Goal: Task Accomplishment & Management: Complete application form

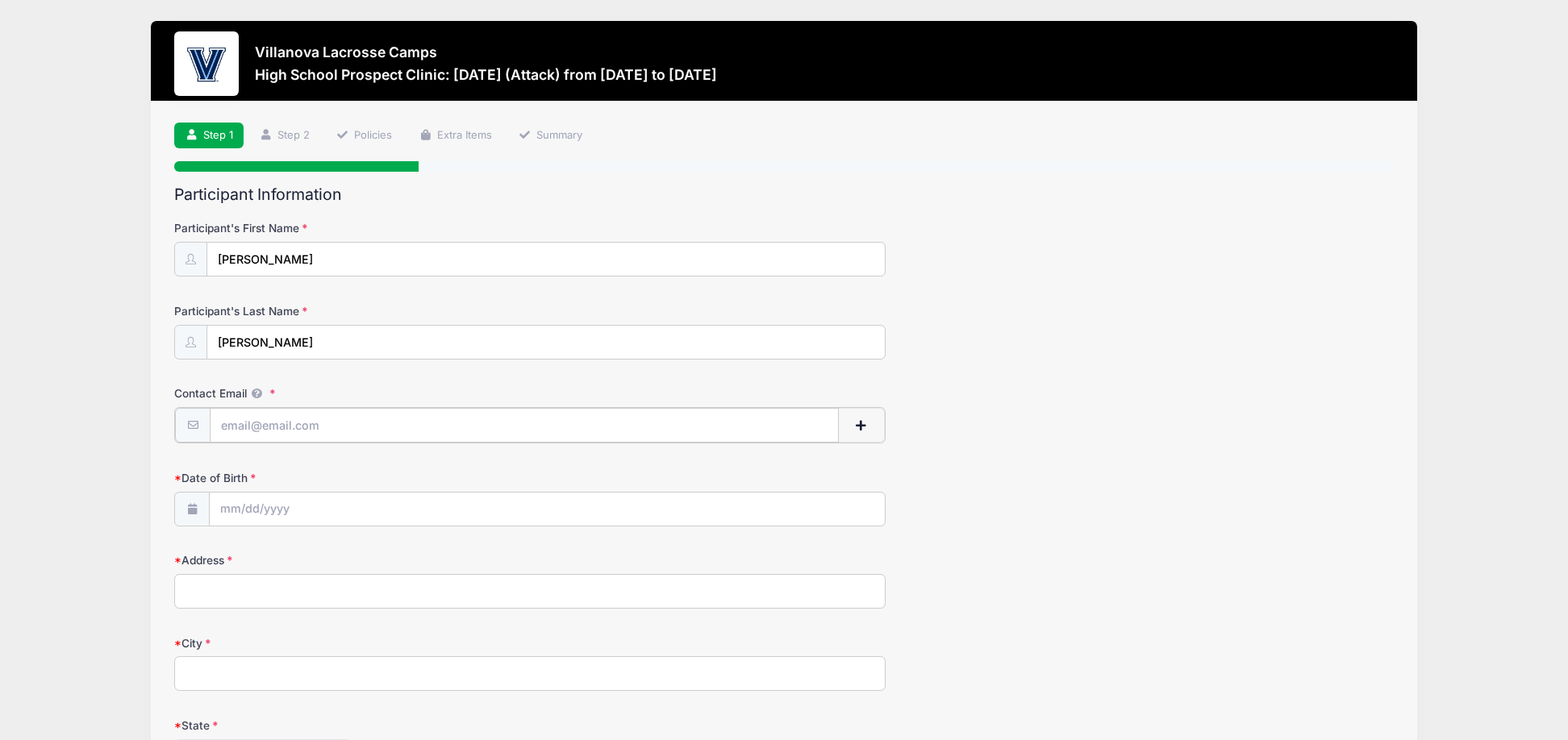
click at [318, 423] on input "Contact Email" at bounding box center [523, 425] width 629 height 35
type input "[EMAIL_ADDRESS][DOMAIN_NAME]"
type input "683 Galloping Hill Road"
type input "Fairfield"
select select "CT"
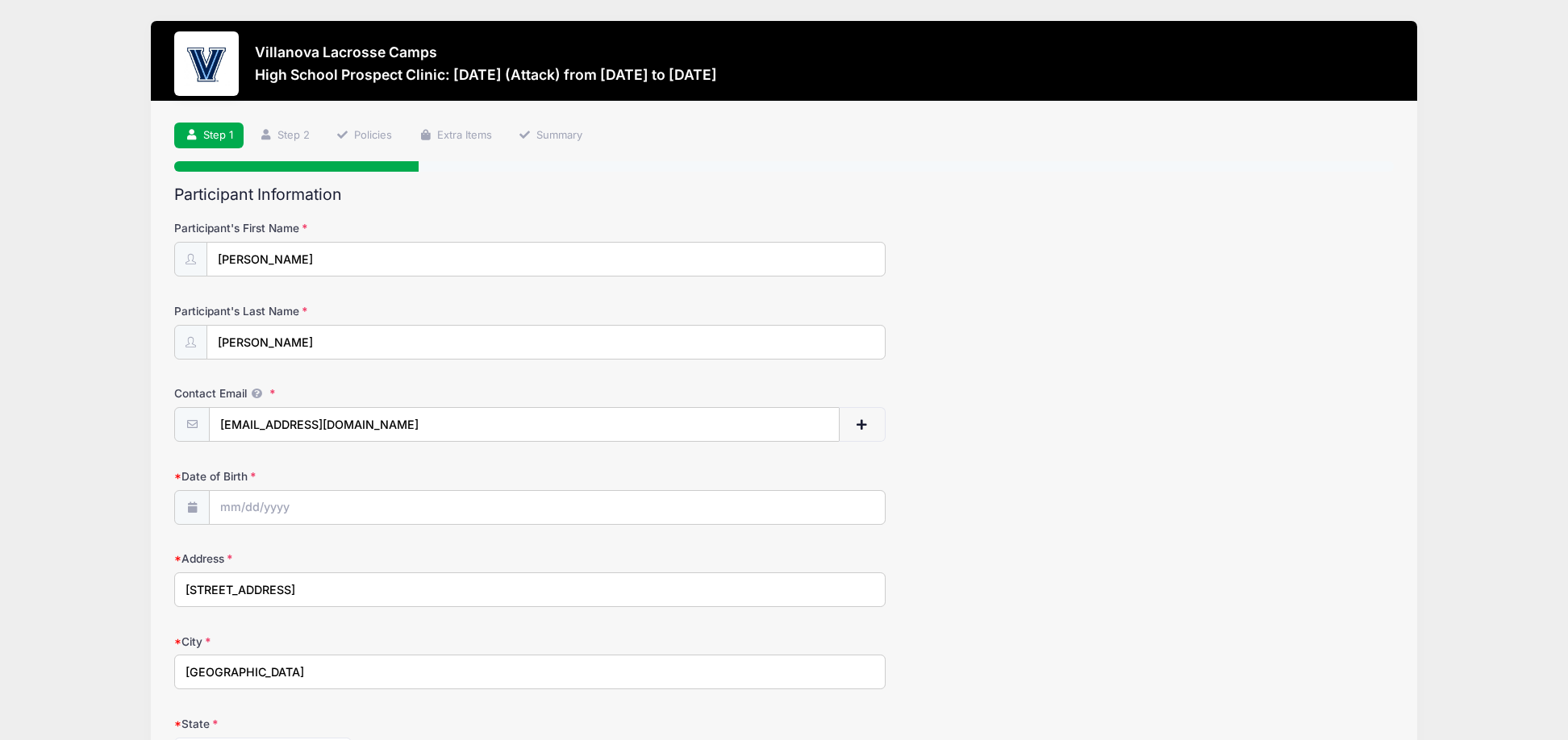
type input "06824"
type input "(203) 274-1495"
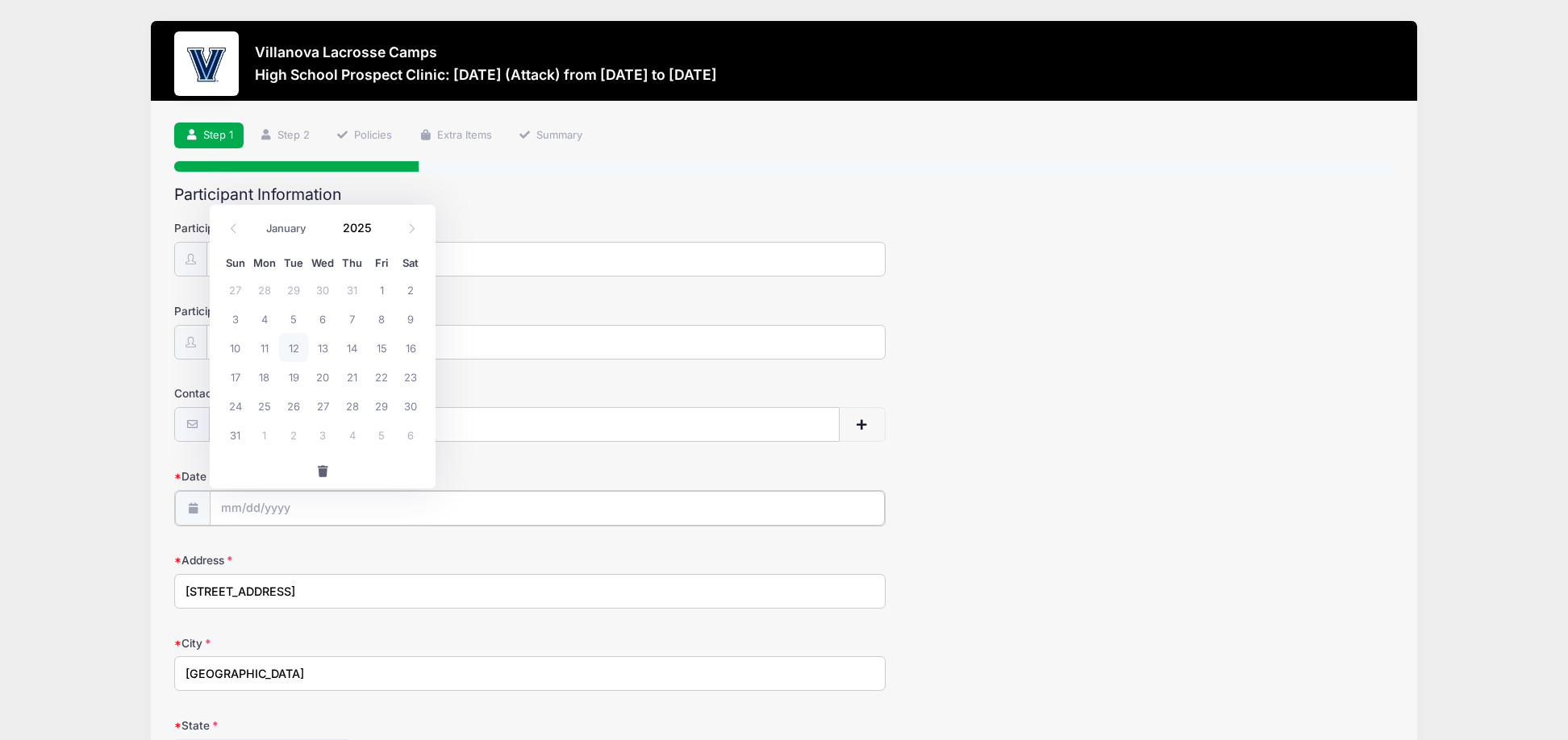
click at [234, 497] on input "Date of Birth" at bounding box center [547, 508] width 675 height 35
click at [229, 507] on input "Date of Birth" at bounding box center [547, 508] width 675 height 35
click at [317, 233] on select "January February March April May June July August September October November De…" at bounding box center [293, 229] width 72 height 21
select select "2"
click at [258, 219] on select "January February March April May June July August September October November De…" at bounding box center [293, 229] width 72 height 21
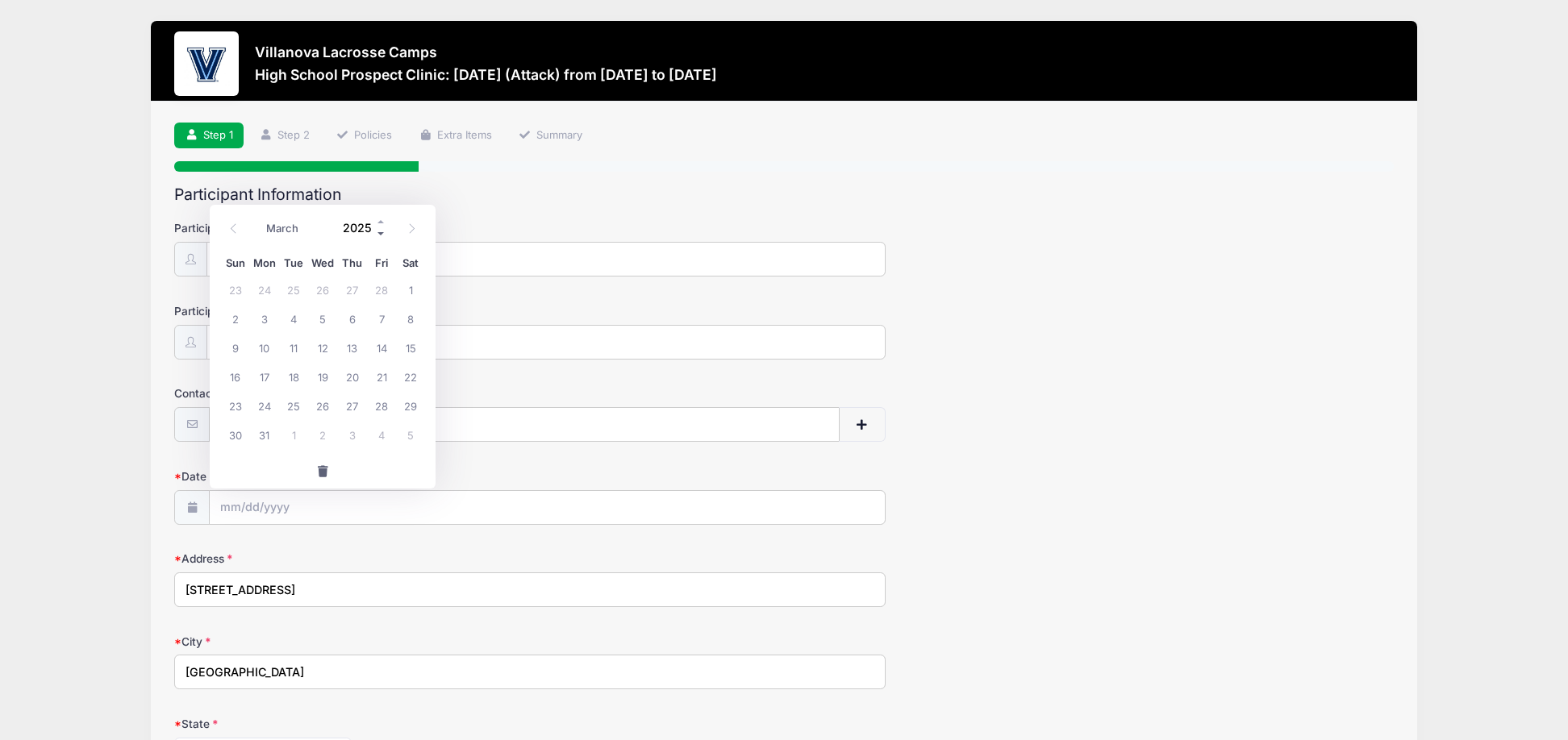
click at [377, 229] on span at bounding box center [381, 234] width 11 height 12
click at [353, 222] on input "2024" at bounding box center [361, 228] width 53 height 24
type input "2009"
click at [413, 289] on span "7" at bounding box center [411, 290] width 29 height 29
type input "03/07/2009"
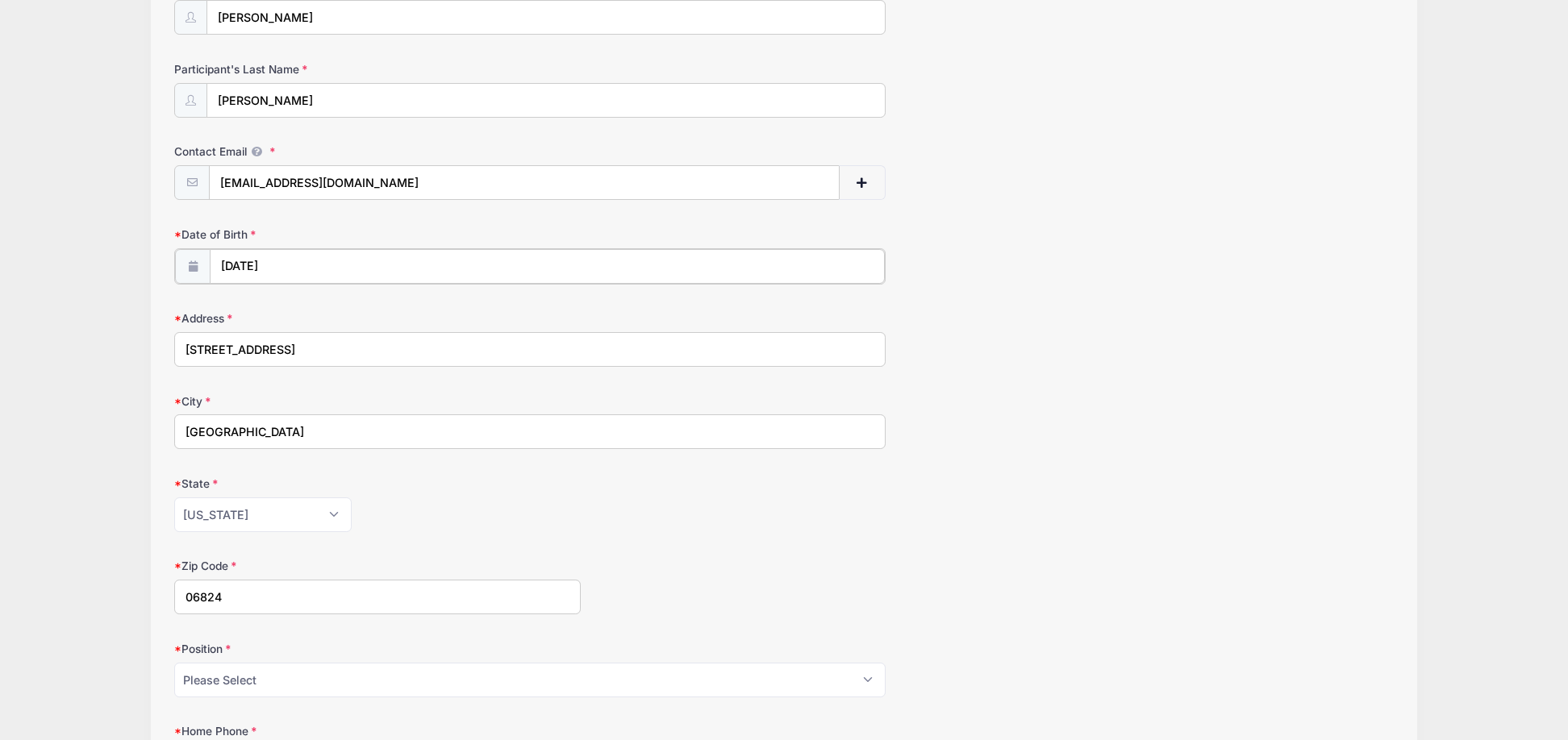
scroll to position [403, 0]
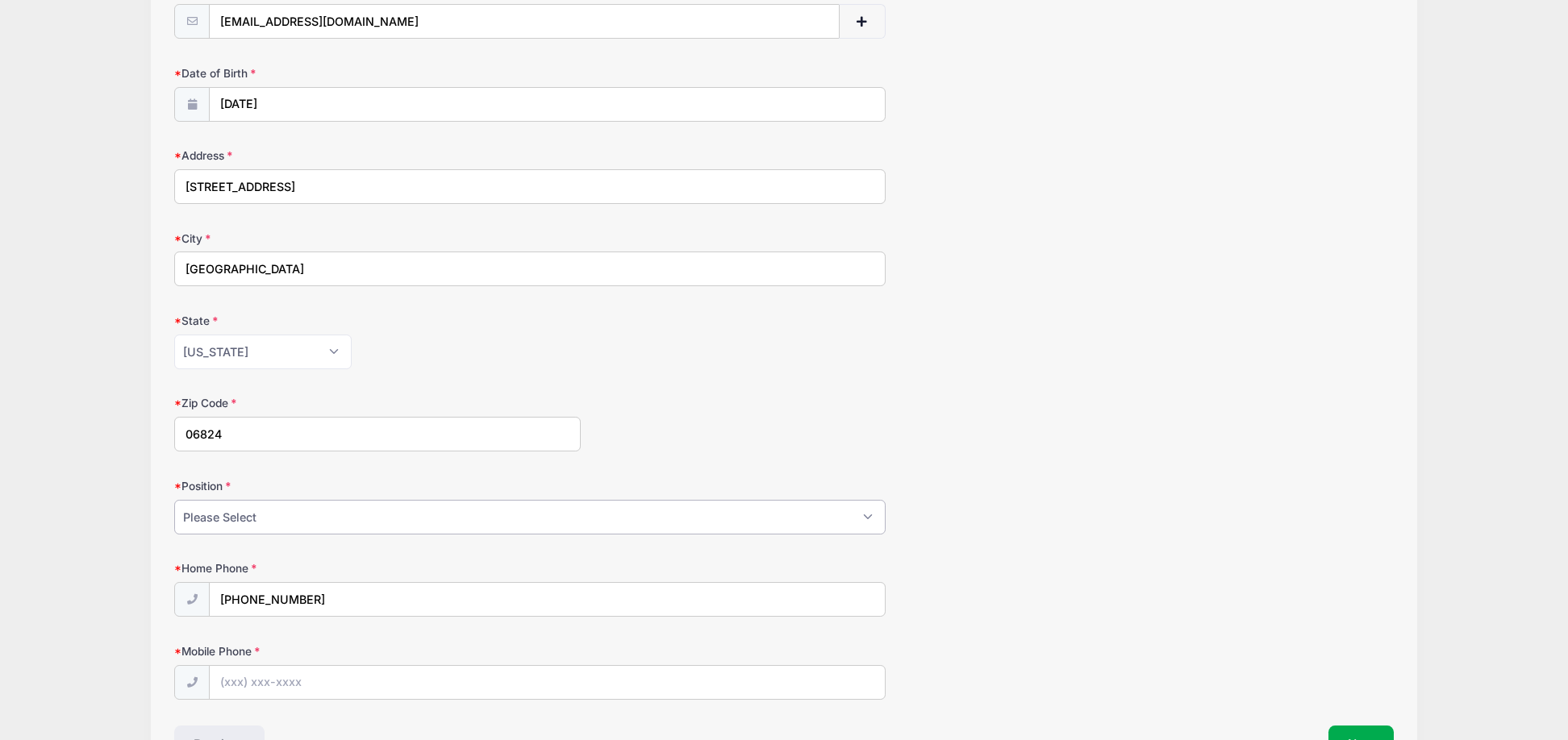
click at [278, 524] on select "Please Select Goalie Middie Defense Attack FOGO LSM" at bounding box center [529, 517] width 712 height 35
select select "Attack"
click at [174, 500] on select "Please Select Goalie Middie Defense Attack FOGO LSM" at bounding box center [529, 517] width 712 height 35
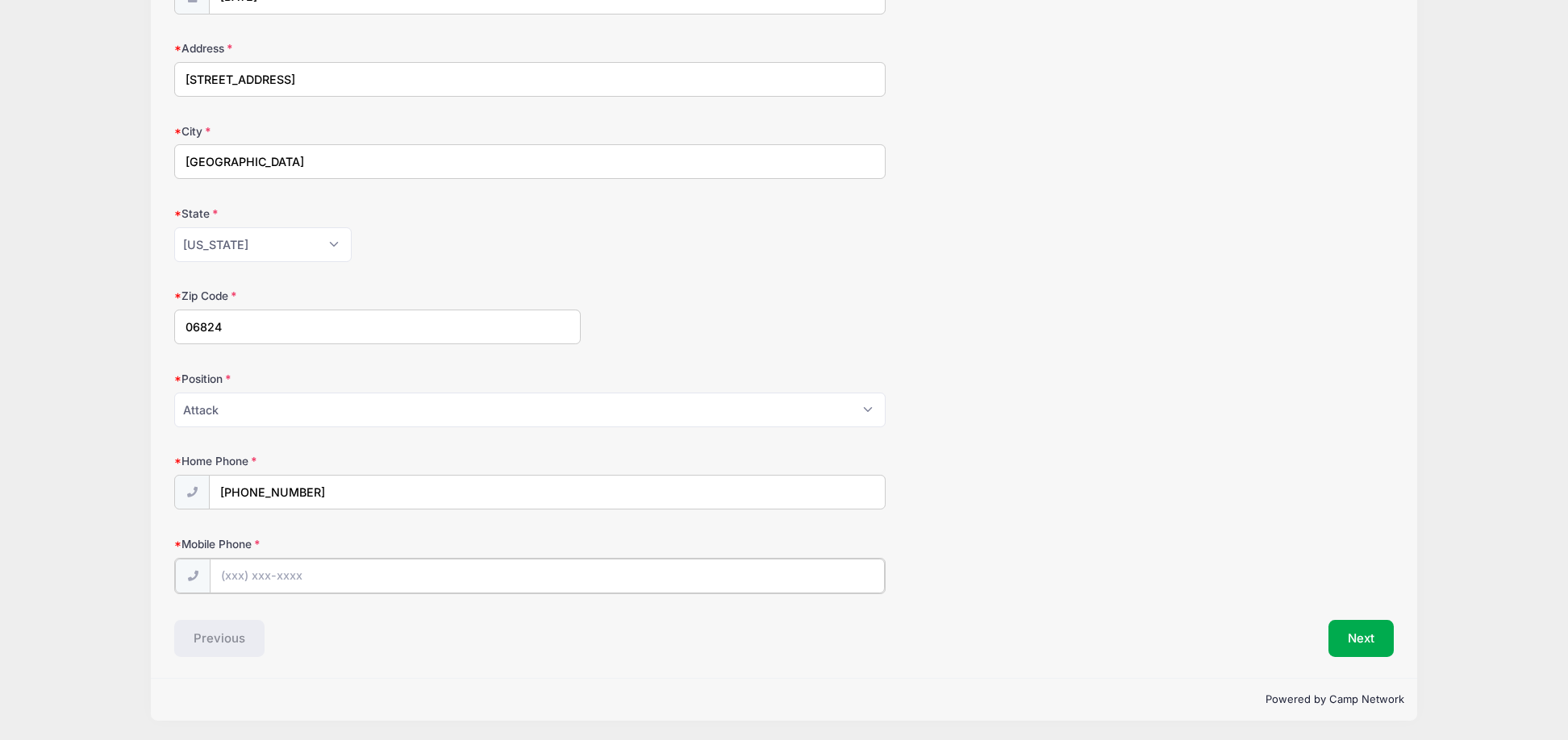
click at [304, 576] on input "Mobile Phone" at bounding box center [547, 576] width 675 height 35
type input "(203) 274-1495"
click at [1347, 635] on button "Next" at bounding box center [1361, 636] width 66 height 37
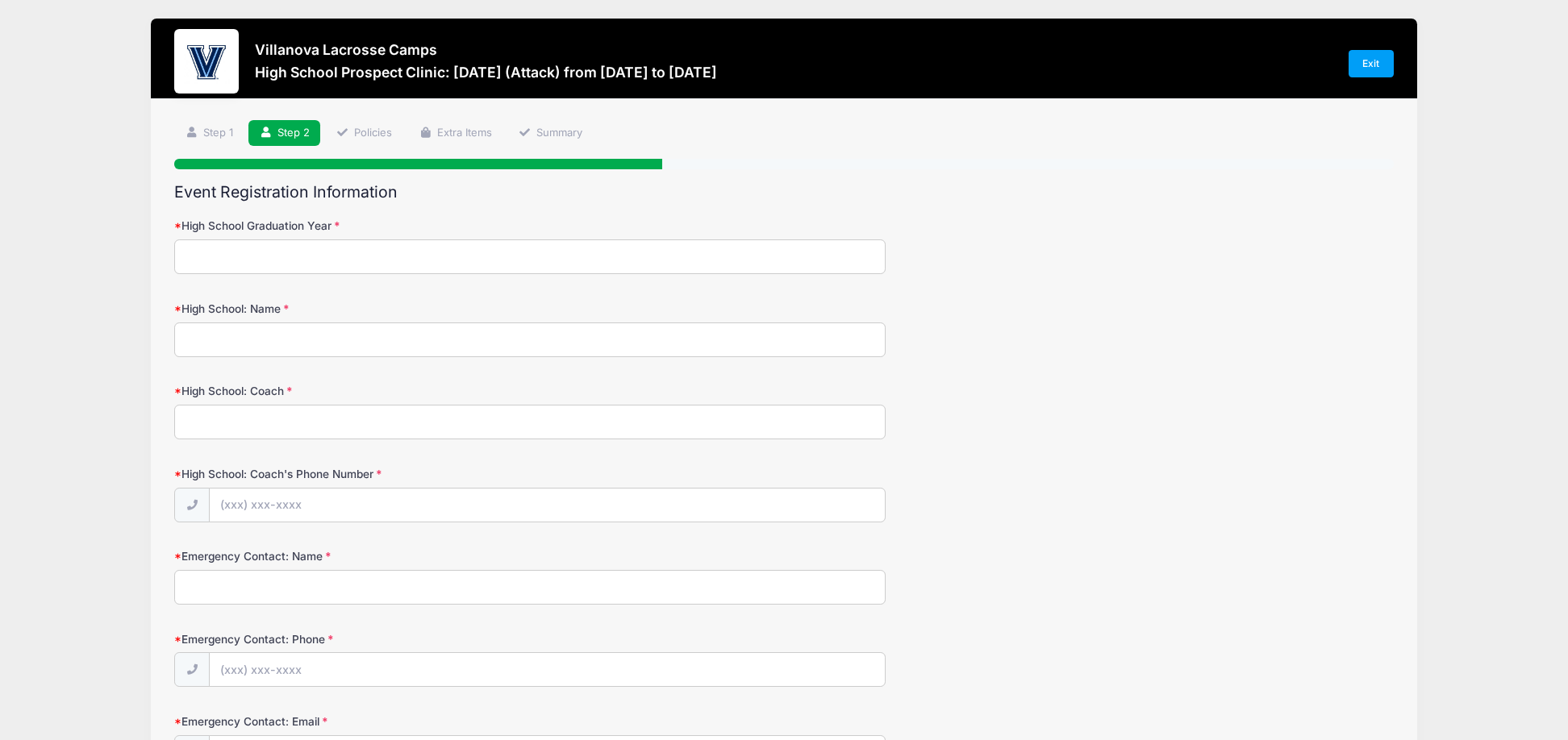
scroll to position [0, 0]
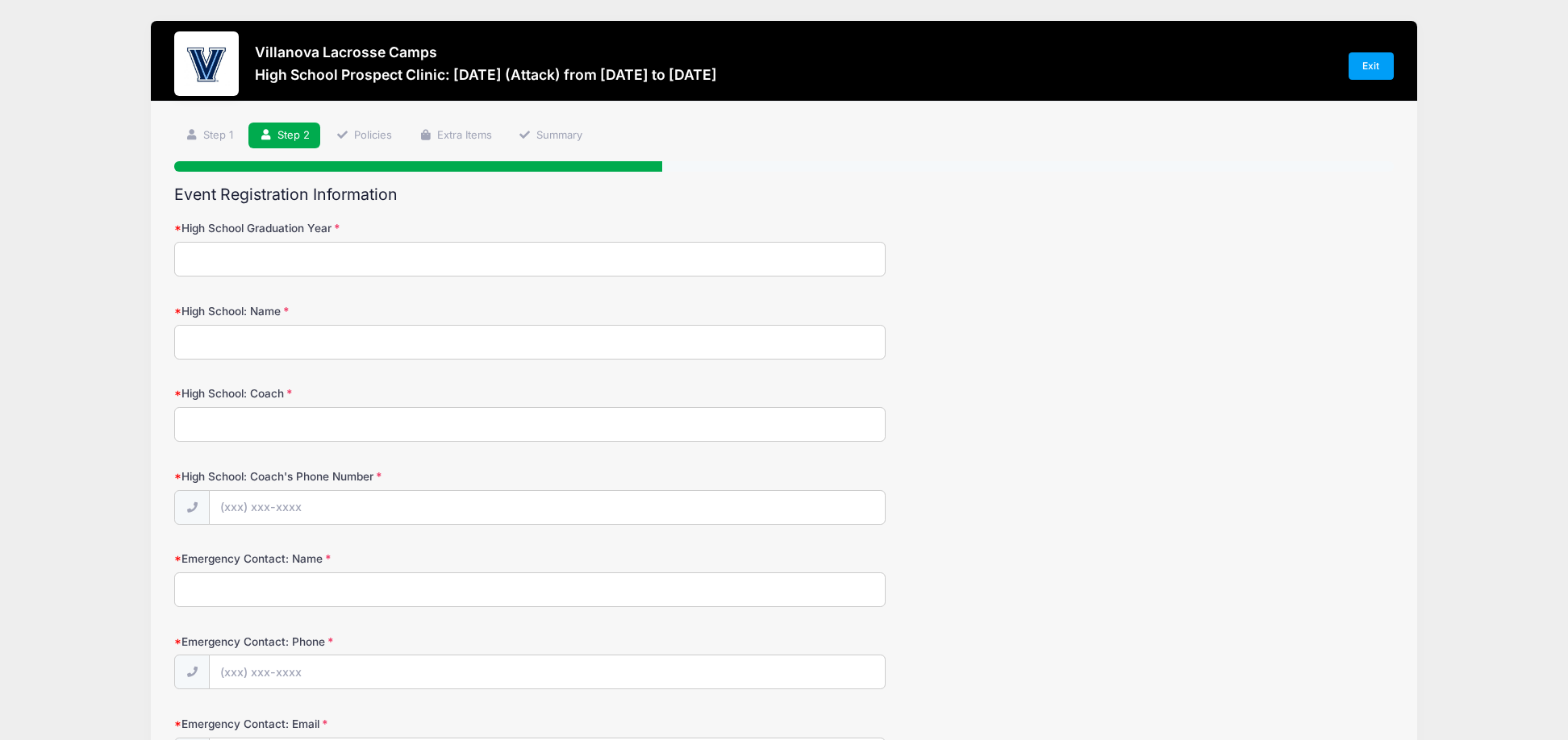
click at [240, 263] on input "High School Graduation Year" at bounding box center [529, 259] width 712 height 35
type input "2027"
click at [240, 340] on input "High School: Name" at bounding box center [529, 342] width 712 height 35
type input "Fairfield Prep"
type input "Graham Niemi"
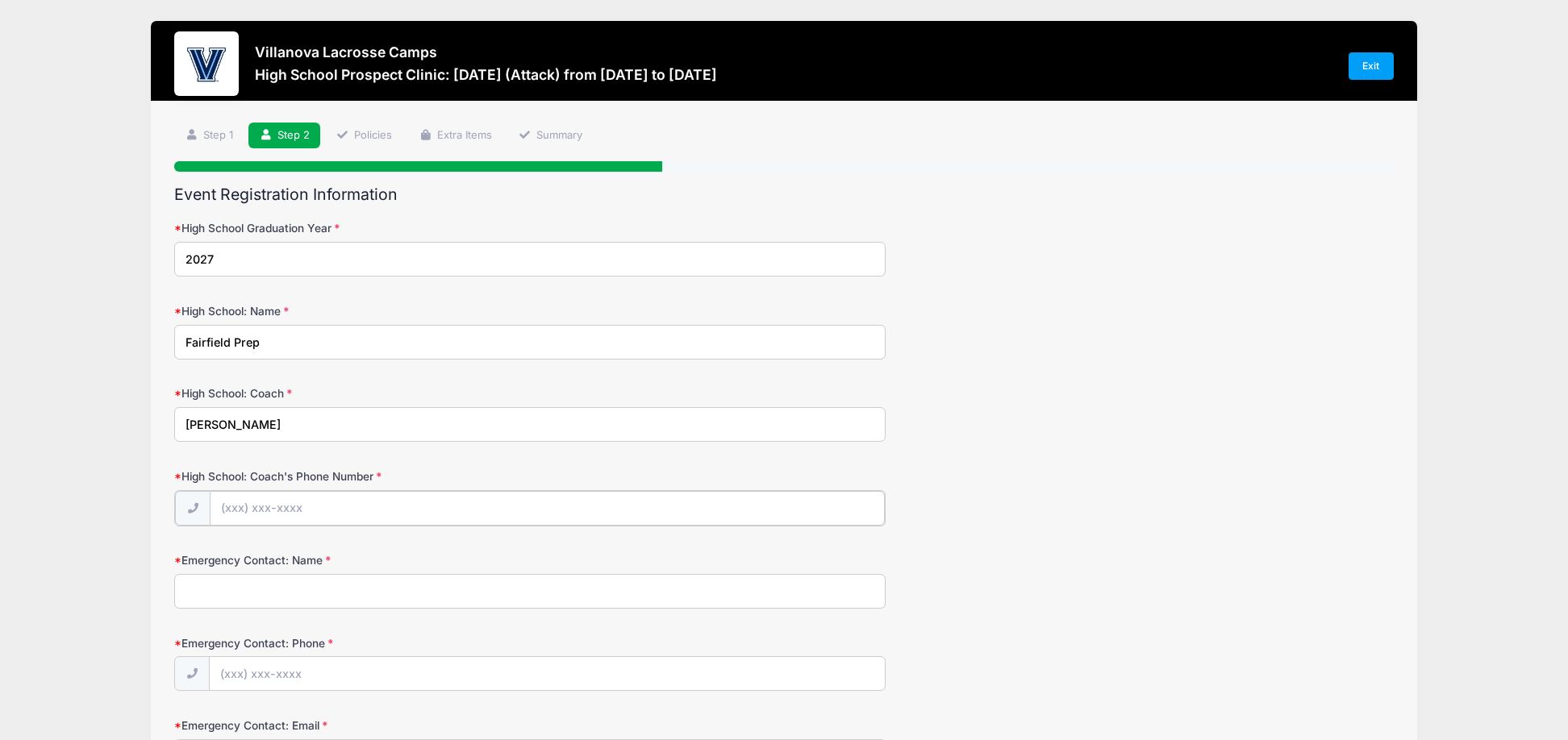
click at [317, 505] on input "High School: Coach's Phone Number" at bounding box center [547, 508] width 675 height 35
type input "(203) 687-8671"
click at [268, 589] on input "Emergency Contact: Name" at bounding box center [529, 590] width 712 height 35
type input "B"
type input "Brian Hartung"
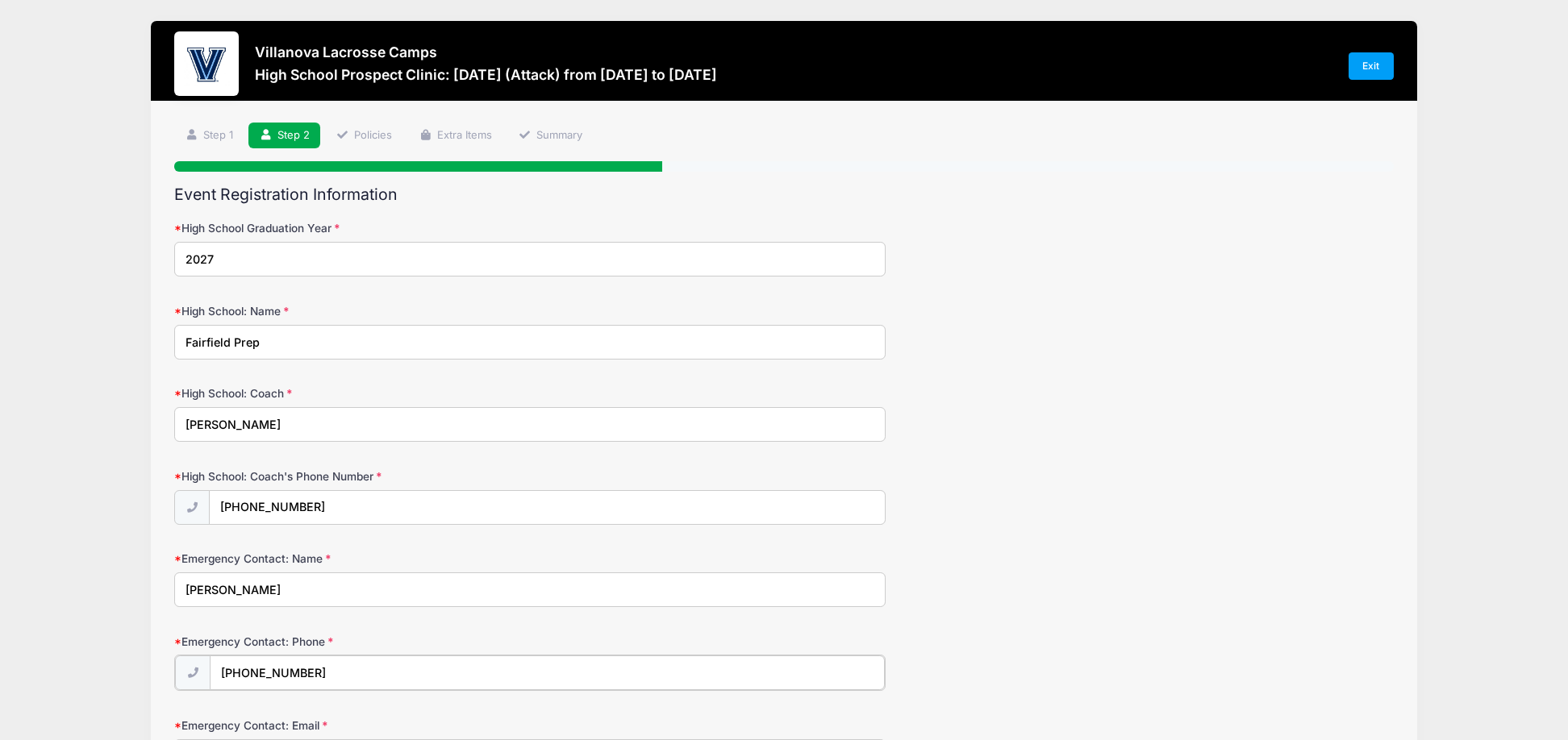
type input "(203) 274-1495"
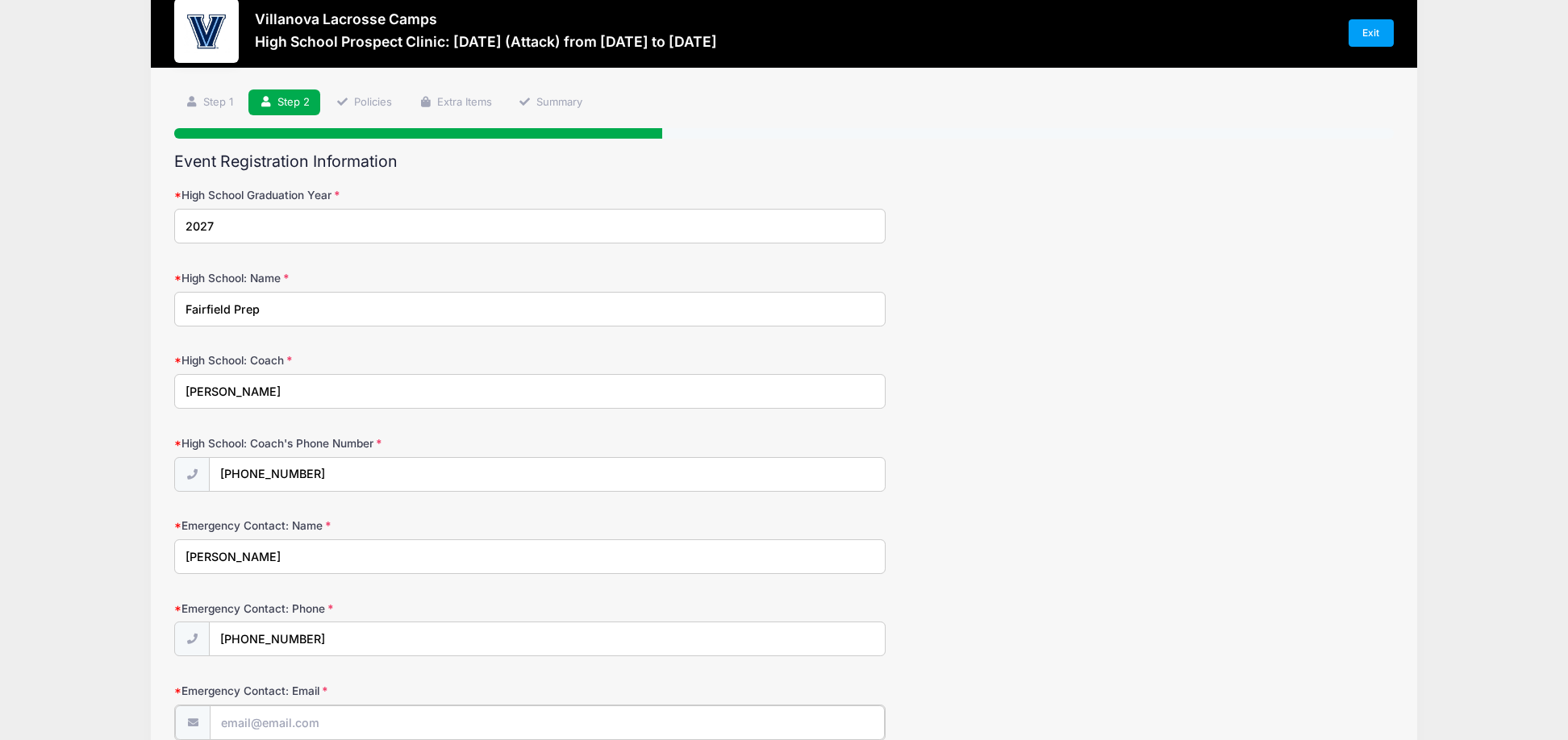
scroll to position [275, 0]
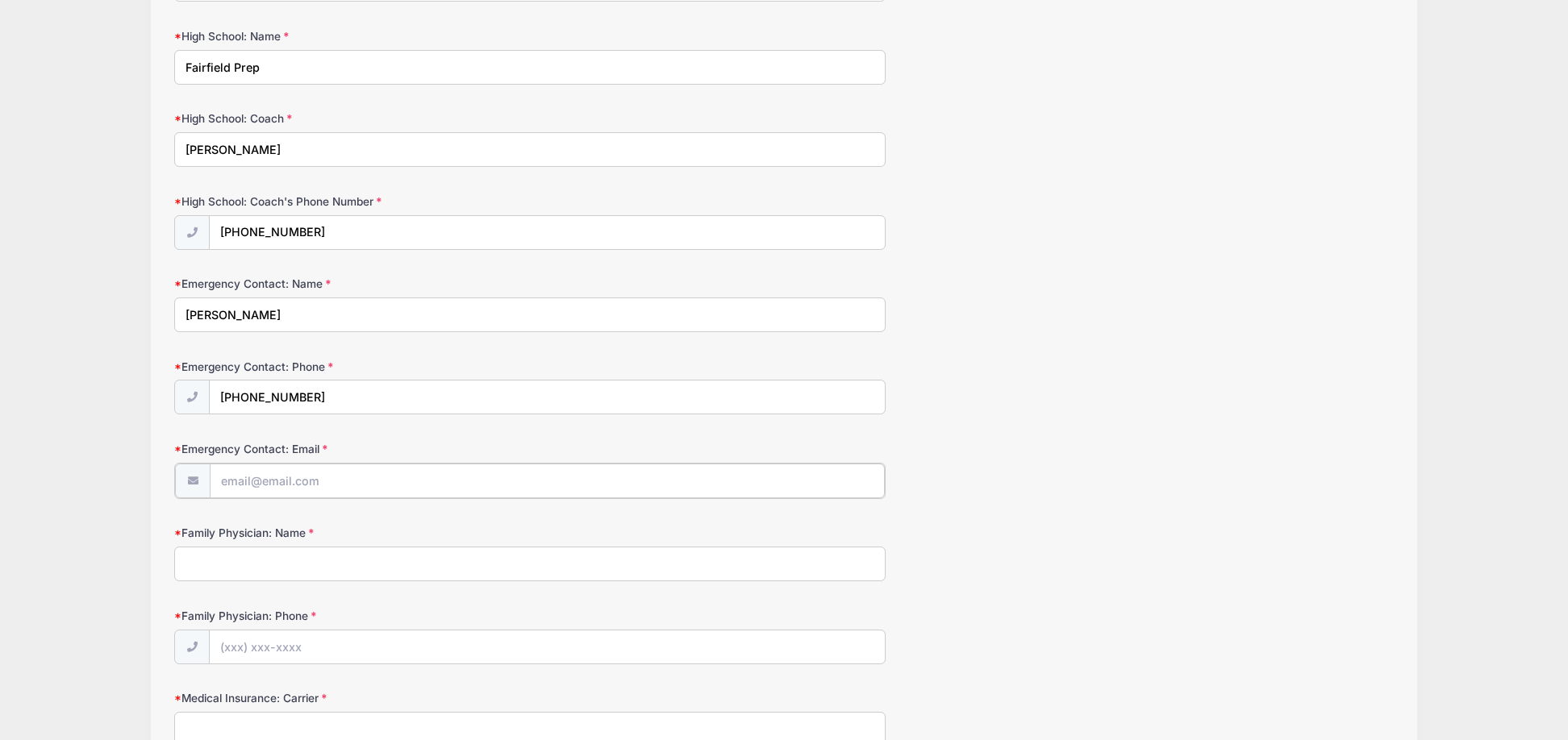
click at [288, 484] on input "Emergency Contact: Email" at bounding box center [547, 481] width 675 height 35
type input "[EMAIL_ADDRESS][DOMAIN_NAME]"
click at [269, 558] on input "Family Physician: Name" at bounding box center [529, 562] width 712 height 35
type input "Dr. Homa"
type input "(203) 292-7282"
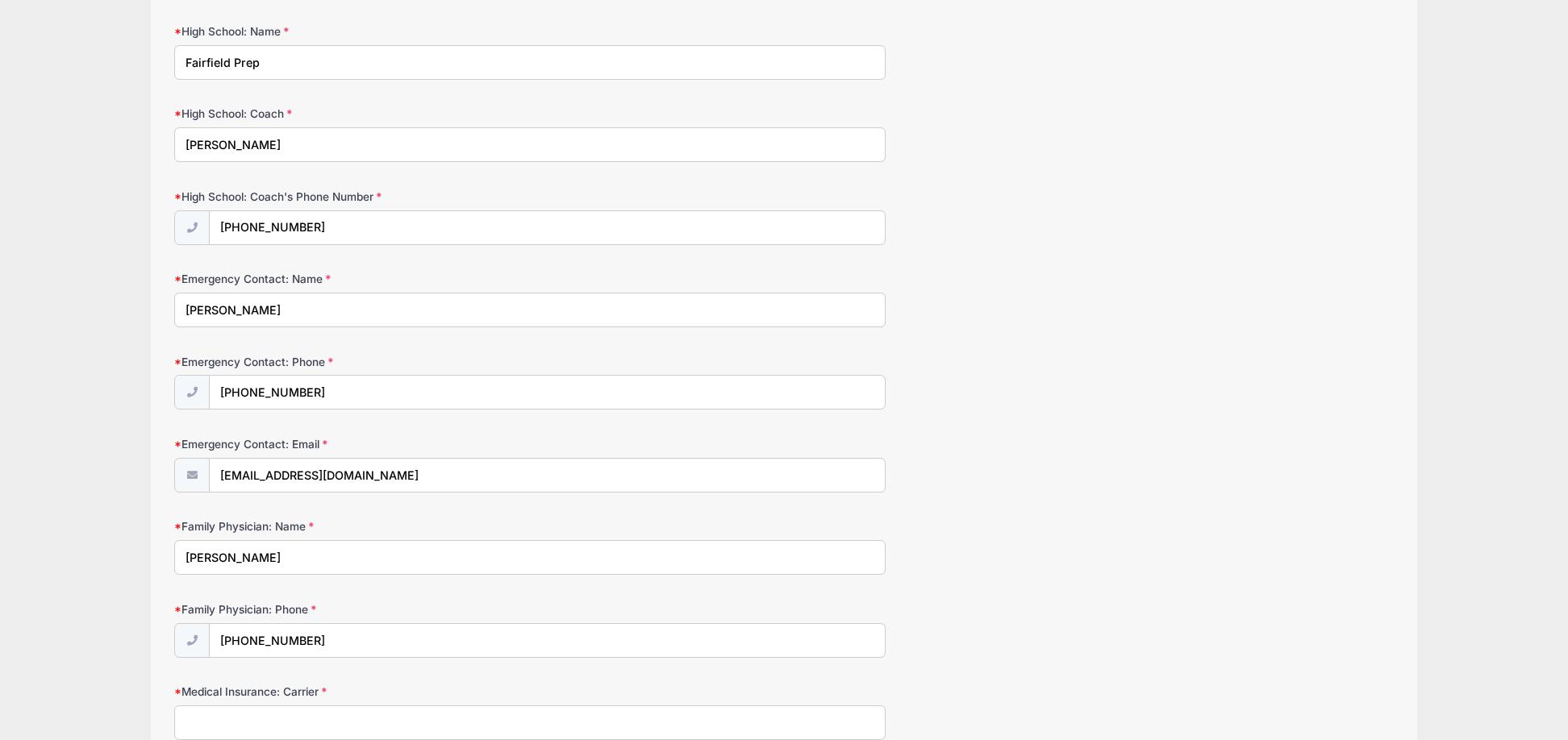
scroll to position [441, 0]
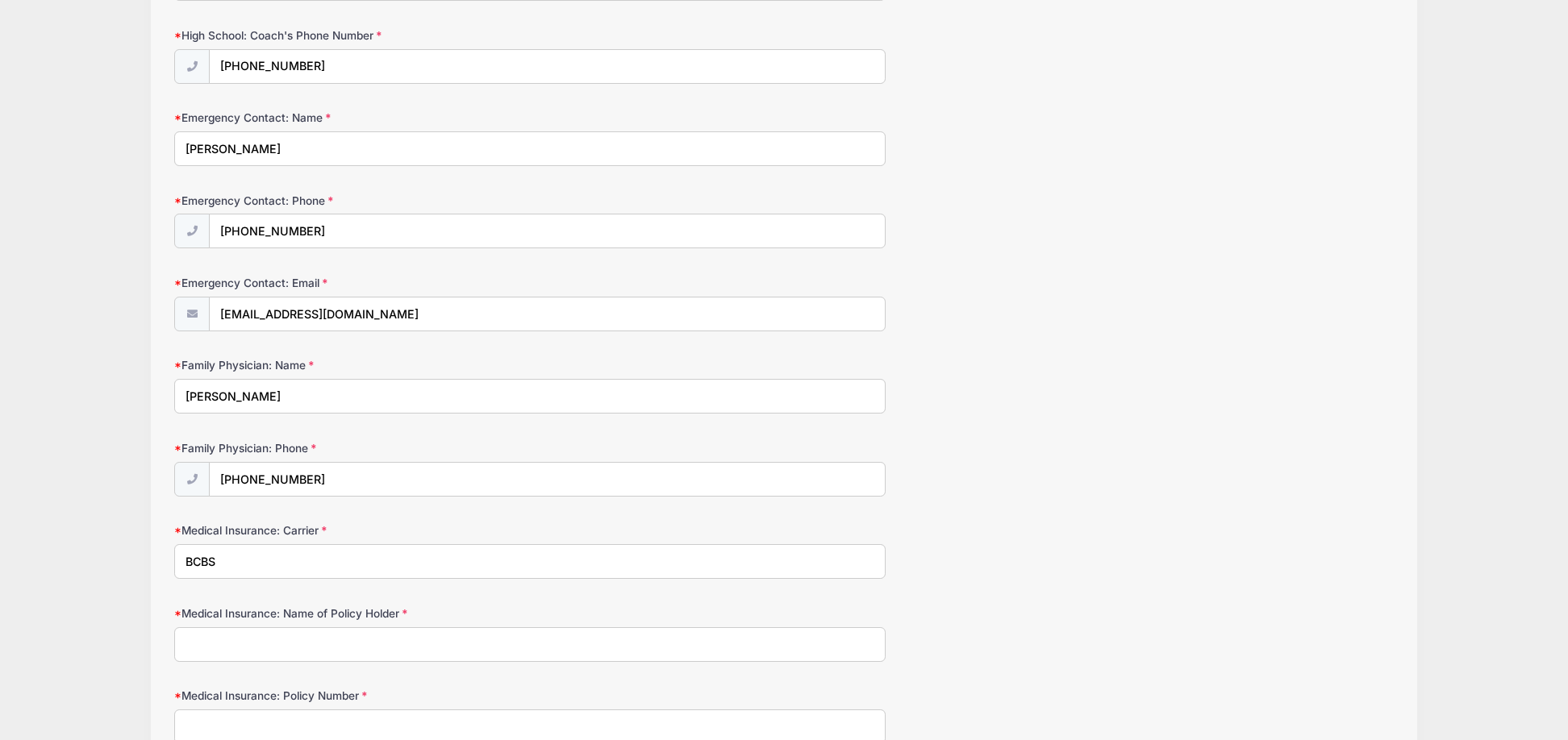
type input "BCBS"
type input "Brian Hartung"
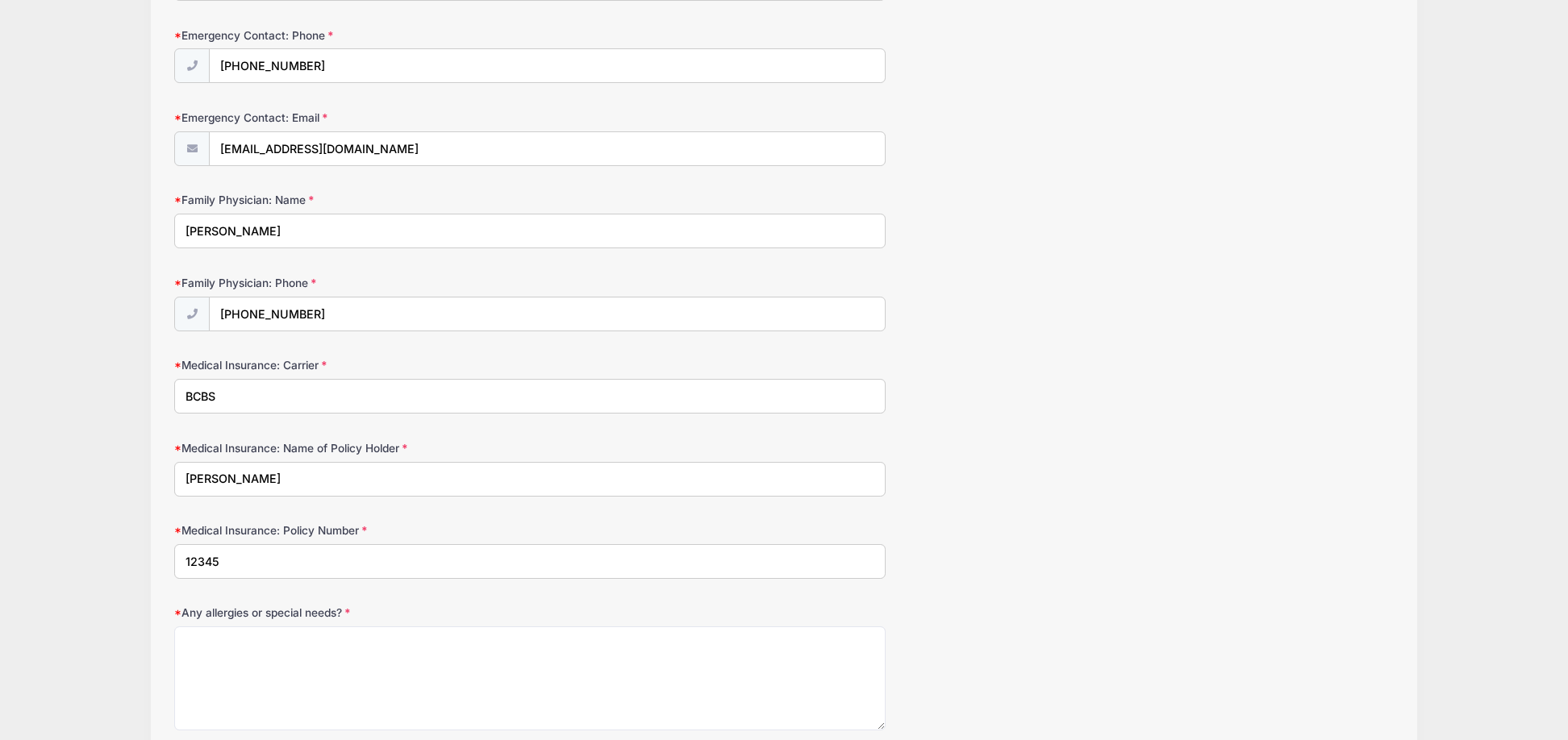
scroll to position [848, 0]
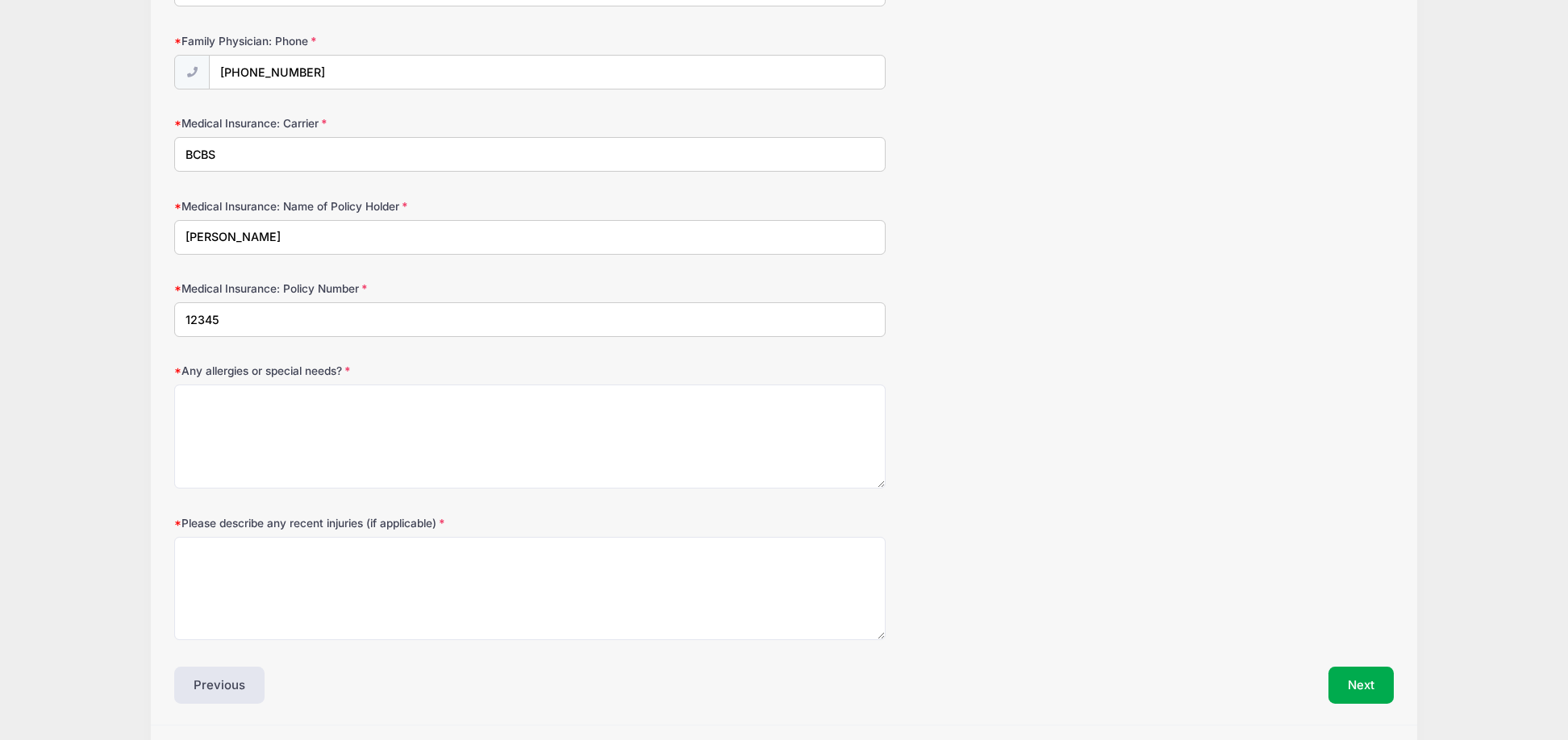
type input "12345"
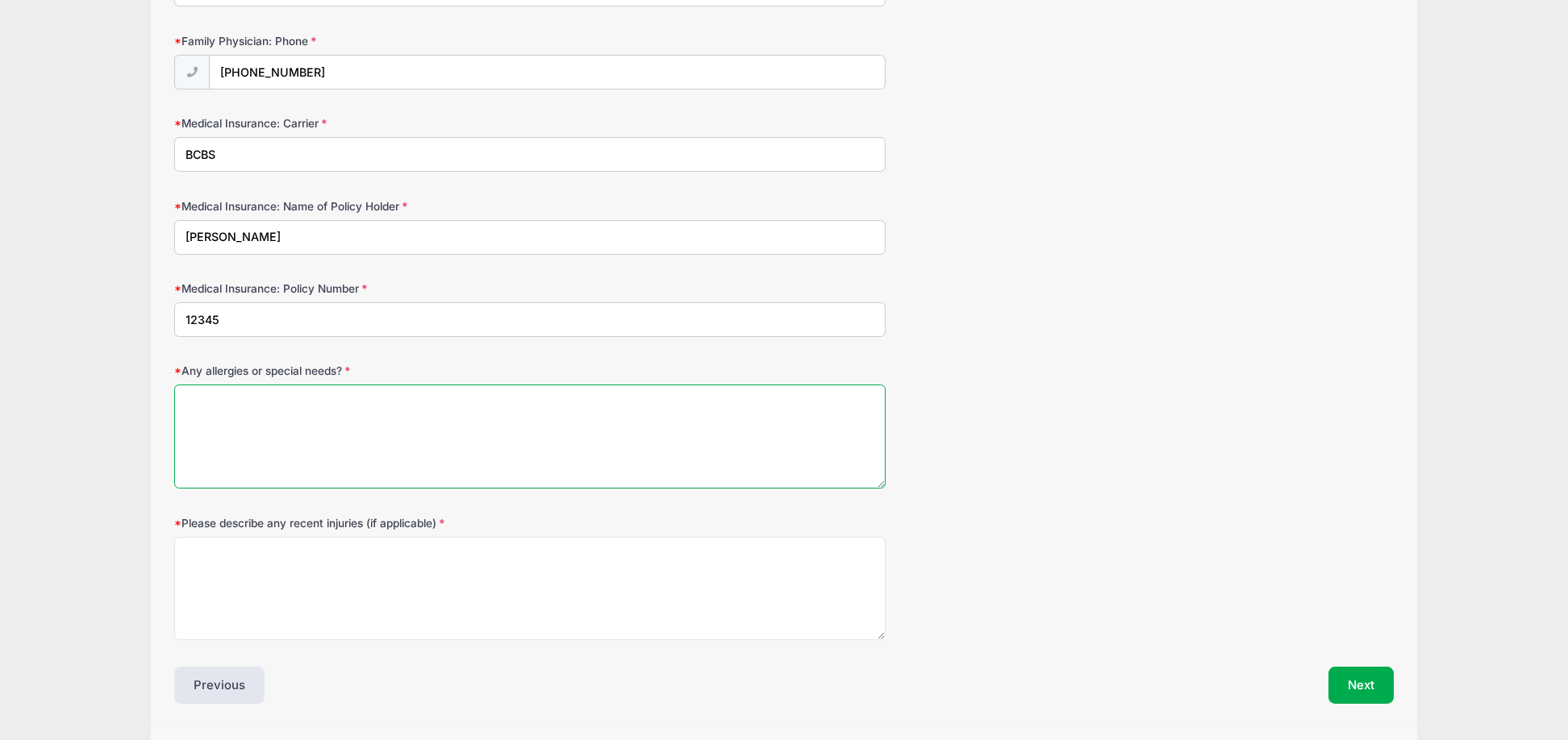
click at [320, 413] on textarea "Any allergies or special needs?" at bounding box center [529, 437] width 712 height 104
type textarea "none"
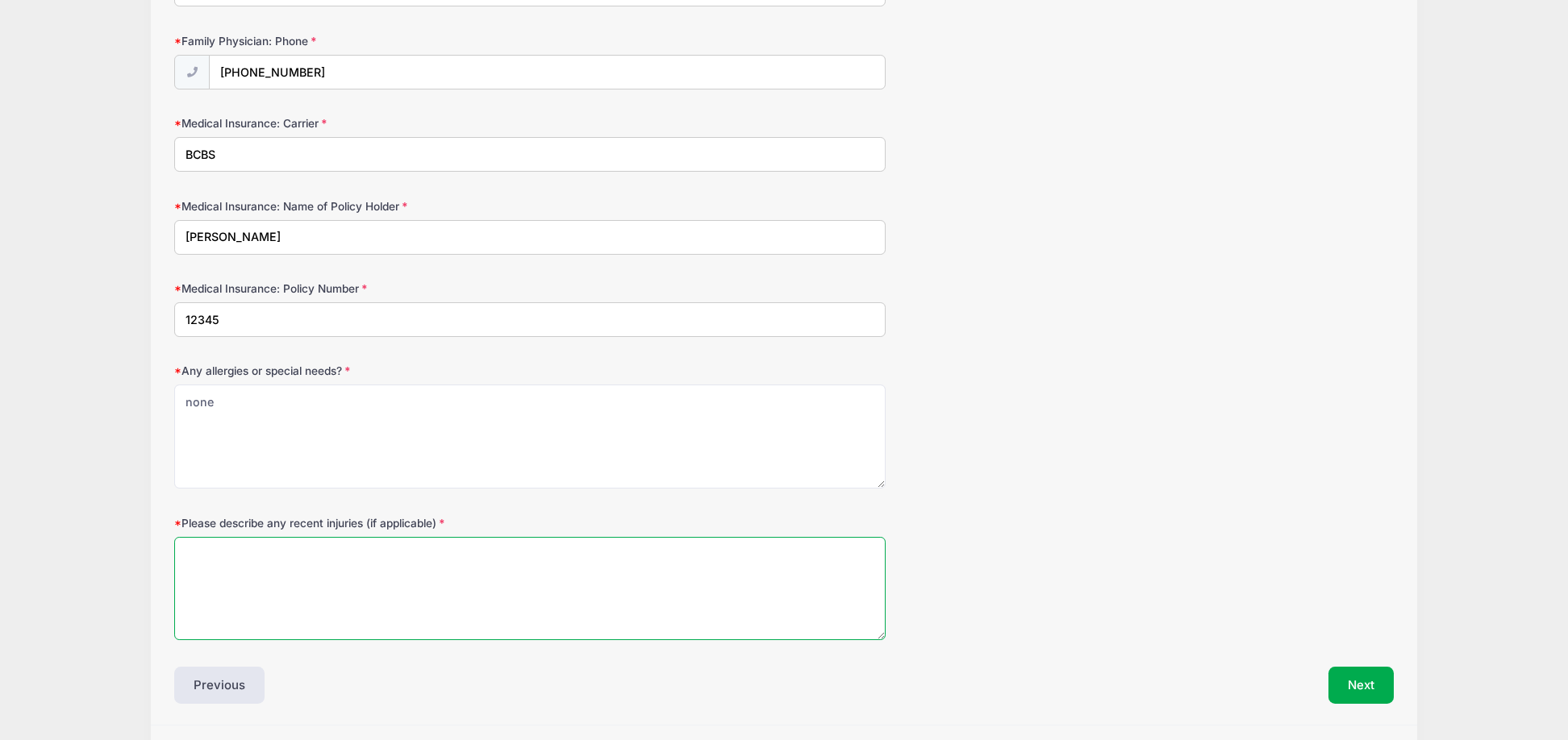
click at [285, 557] on textarea "Please describe any recent injuries (if applicable)" at bounding box center [529, 589] width 712 height 104
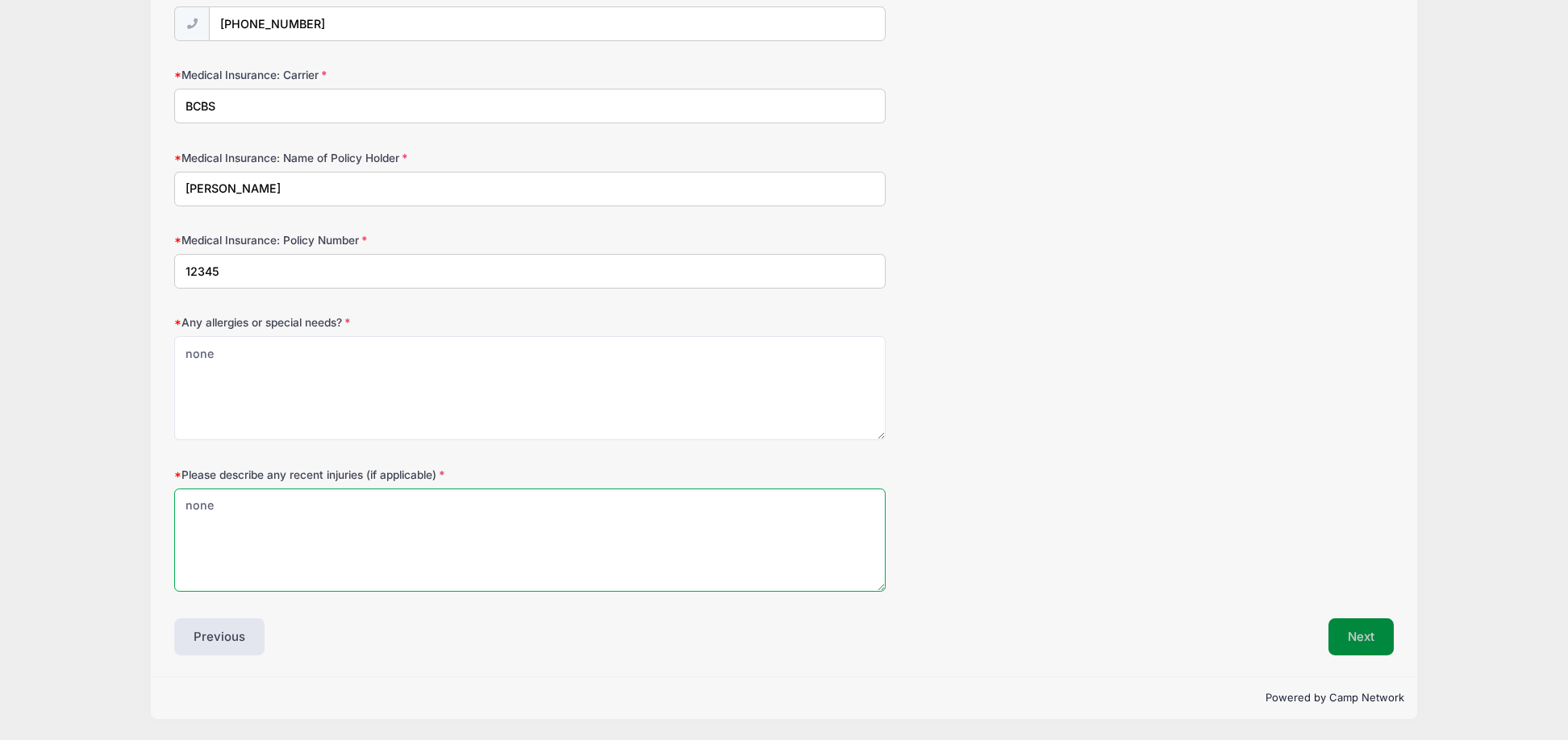
type textarea "none"
click at [1379, 637] on button "Next" at bounding box center [1361, 636] width 66 height 37
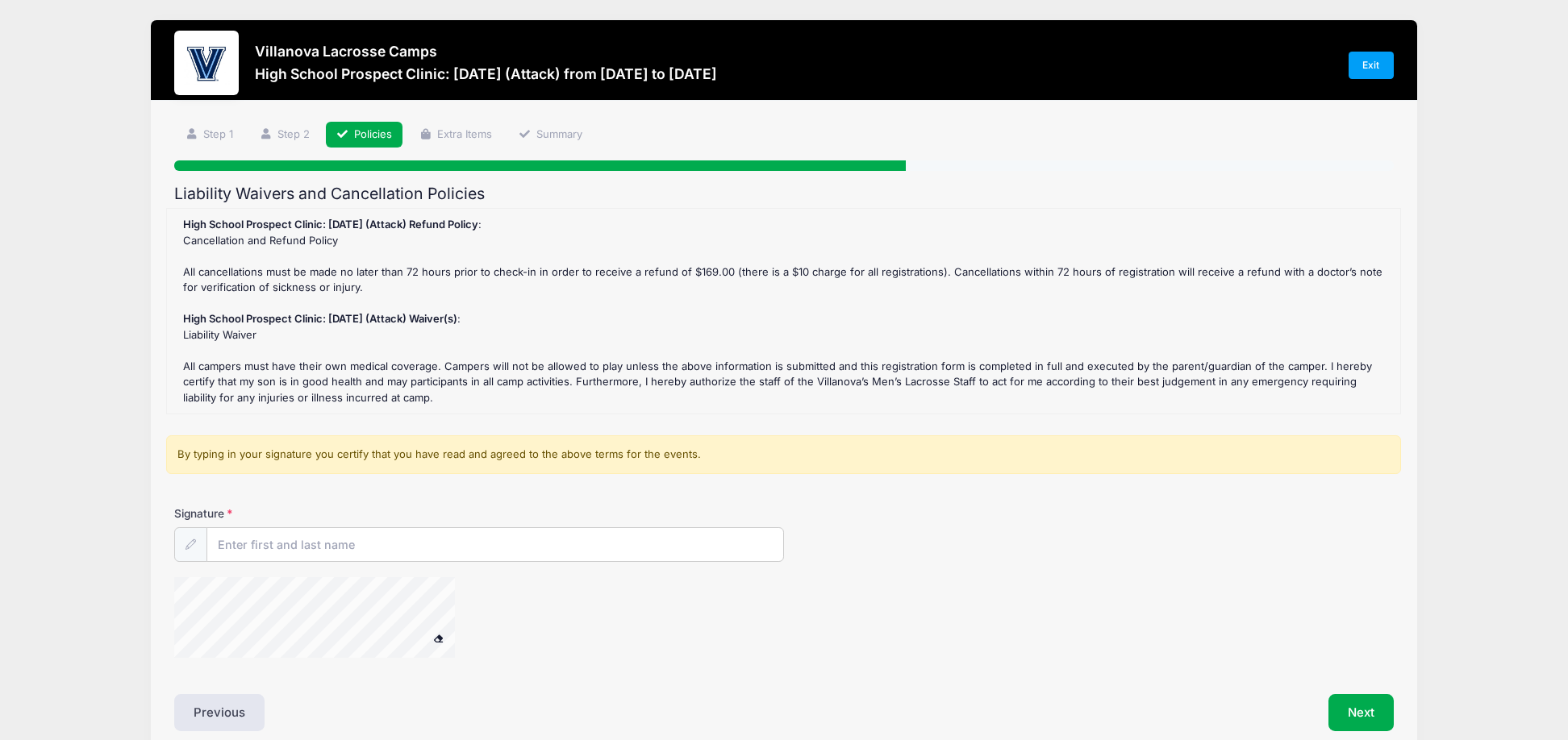
scroll to position [0, 0]
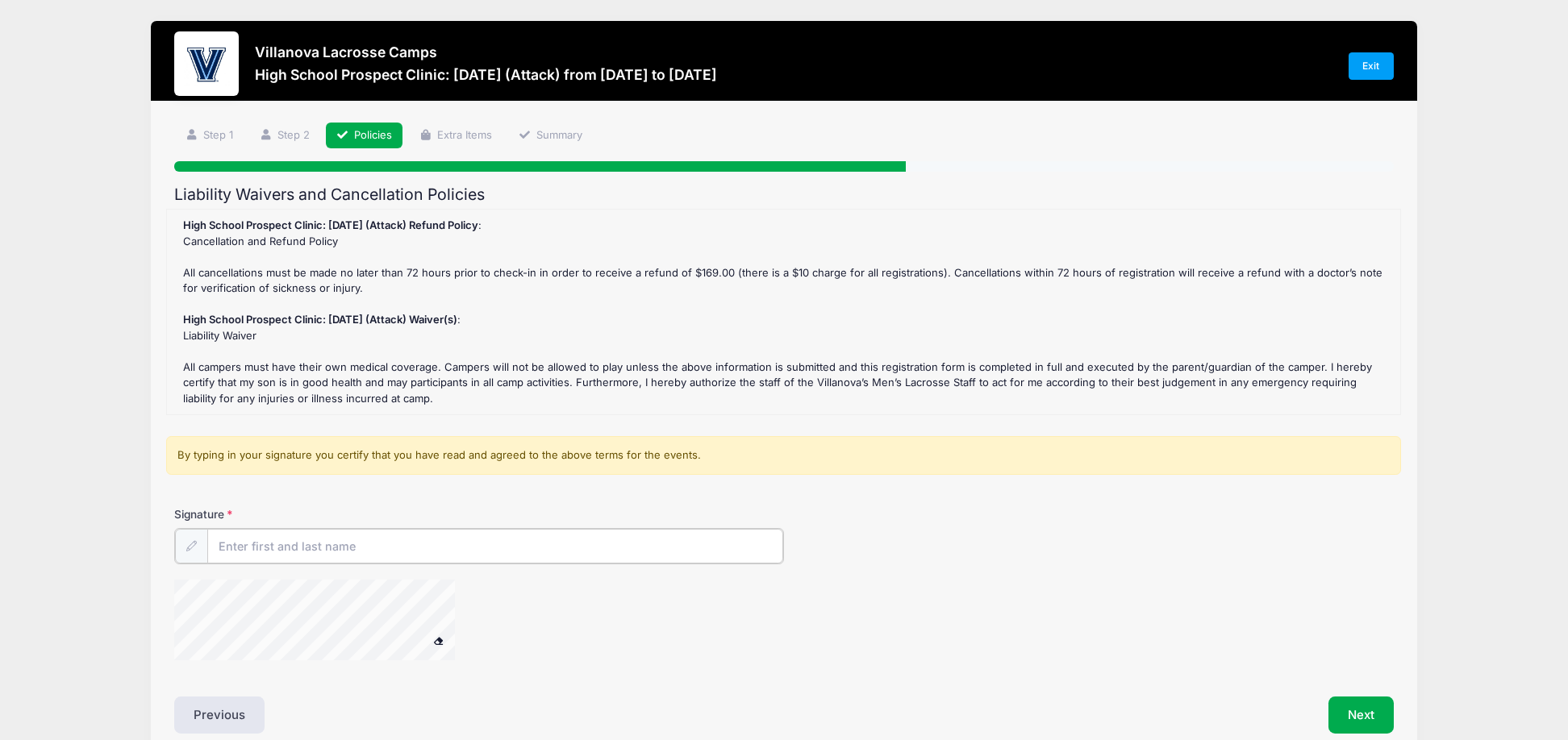
click at [293, 545] on input "Signature" at bounding box center [496, 546] width 576 height 35
type input "Brian Hartung"
click at [1356, 707] on button "Next" at bounding box center [1361, 713] width 66 height 37
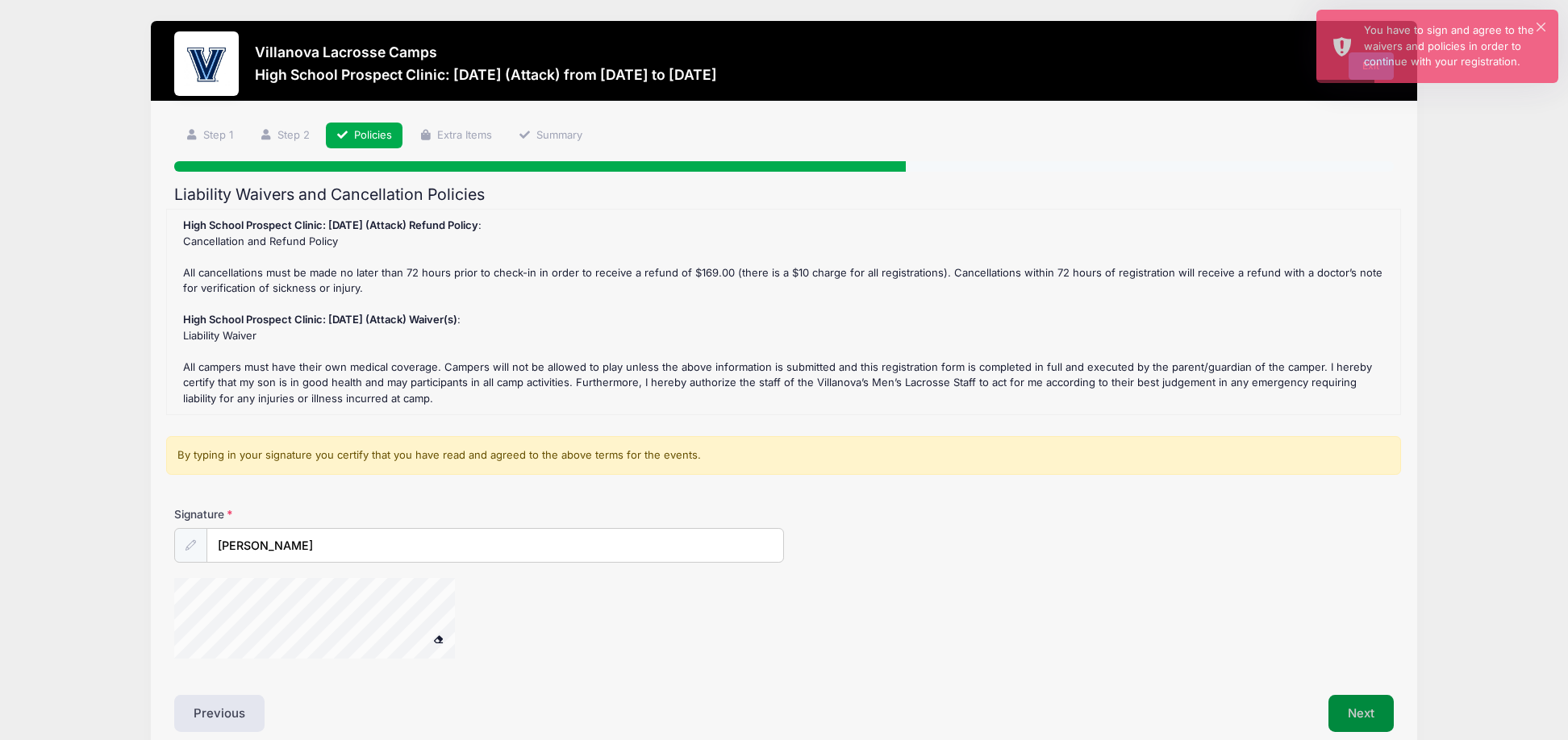
click at [1358, 705] on button "Next" at bounding box center [1361, 713] width 66 height 37
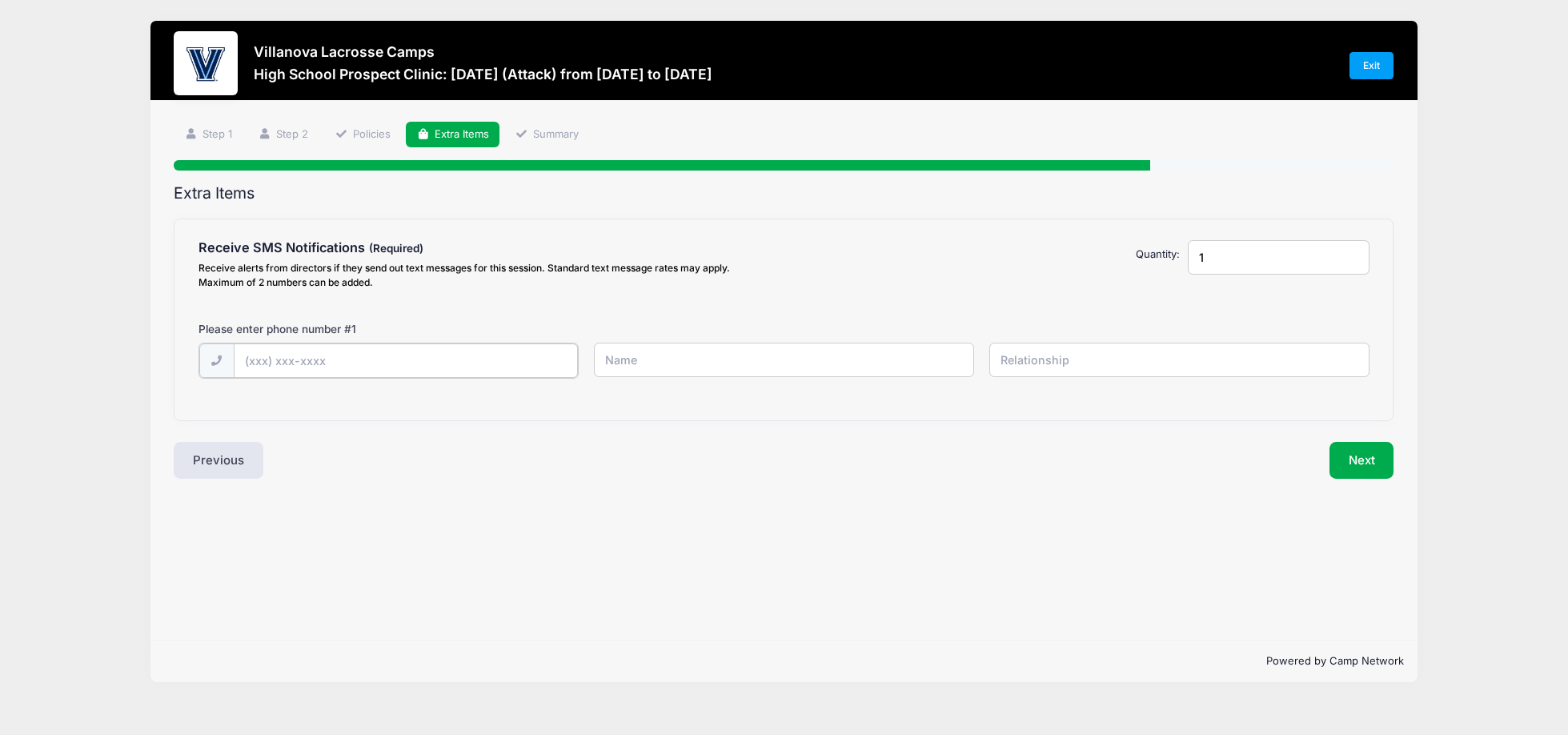
click at [0, 0] on input "text" at bounding box center [0, 0] width 0 height 0
type input "(203) 274-1495"
type input "Brian Hartung"
type input "Parent"
click at [1358, 455] on button "Next" at bounding box center [1362, 459] width 65 height 37
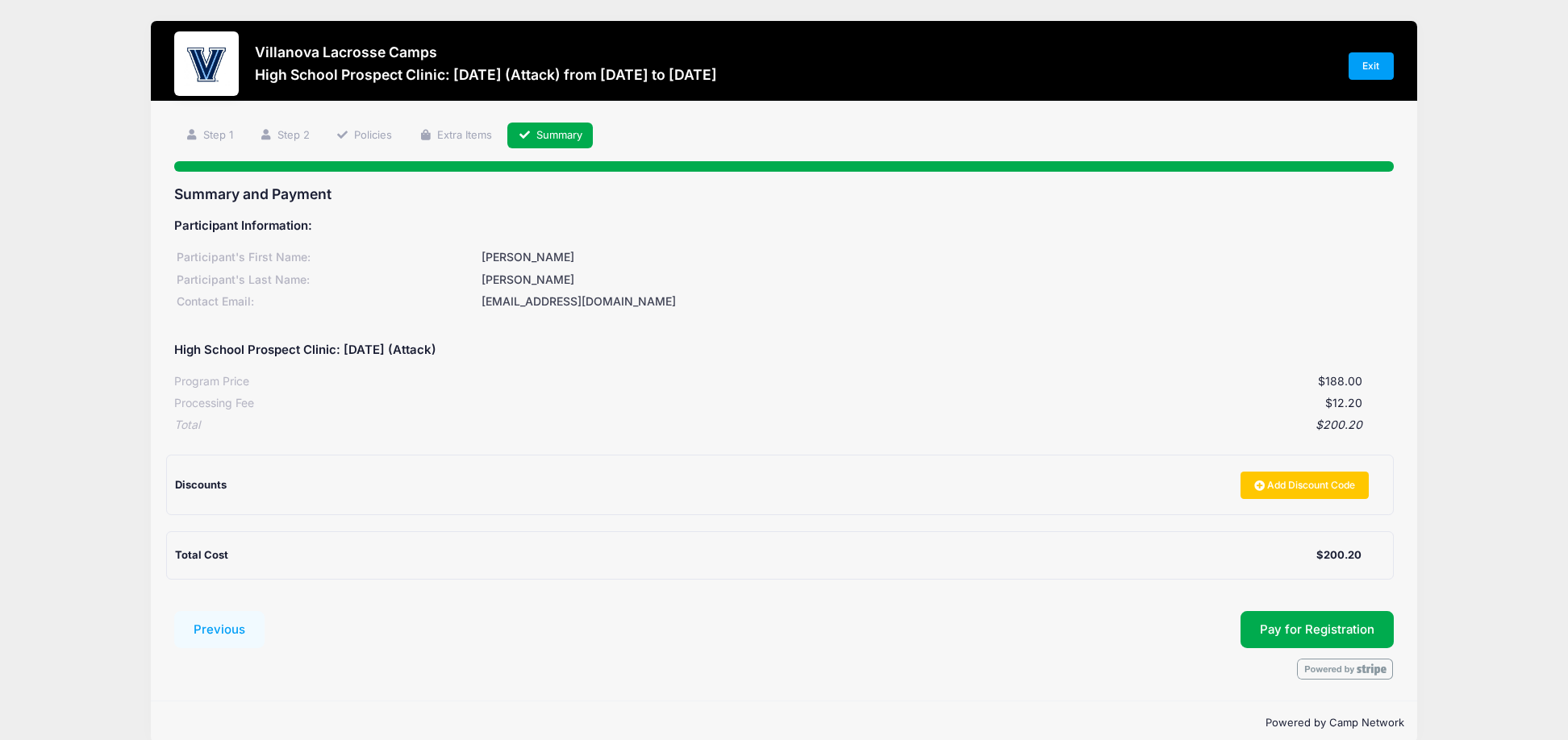
scroll to position [24, 0]
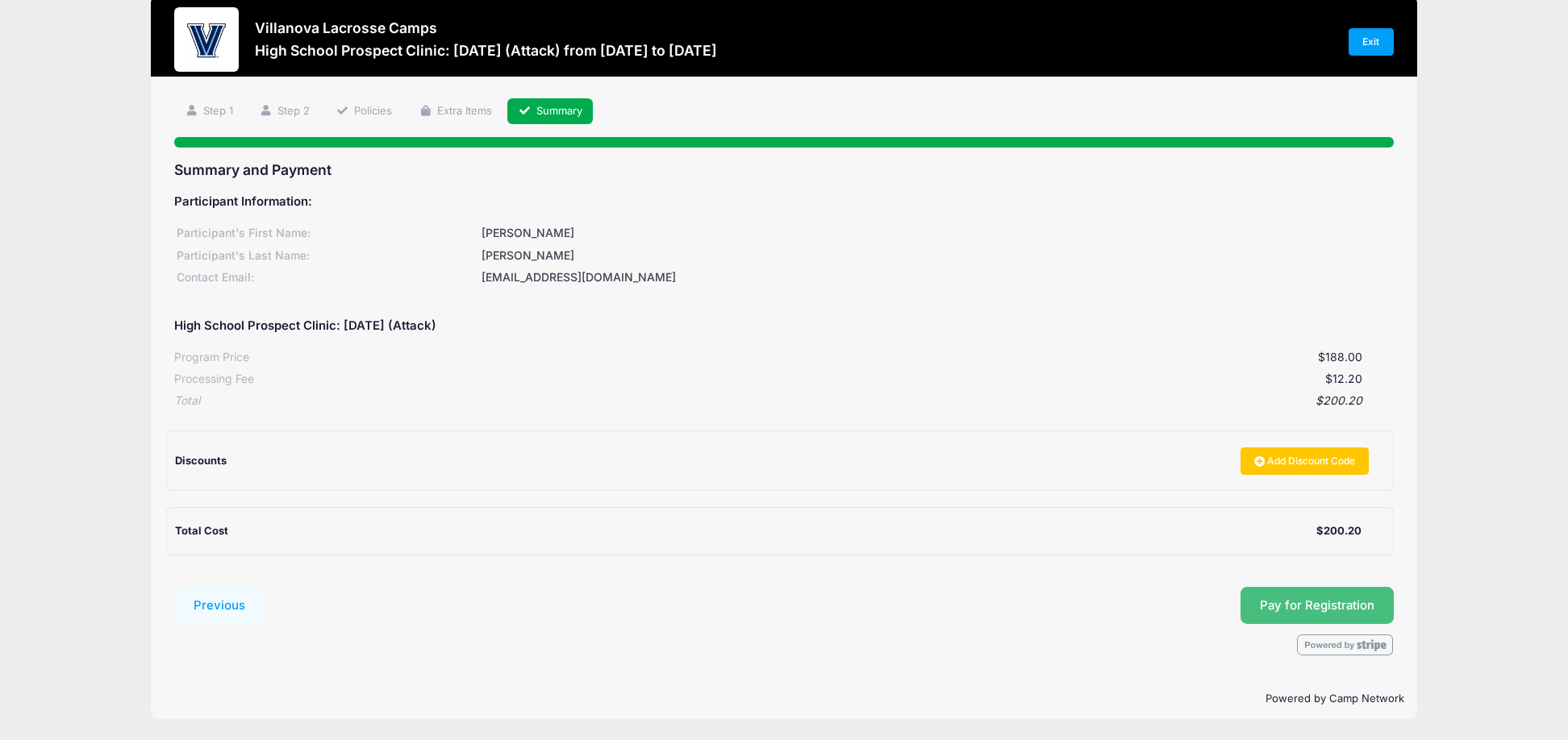
click at [1275, 603] on span "Pay for Registration" at bounding box center [1317, 605] width 114 height 15
